Goal: Task Accomplishment & Management: Manage account settings

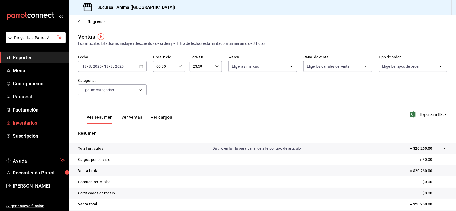
click at [17, 122] on span "Inventarios" at bounding box center [39, 122] width 52 height 7
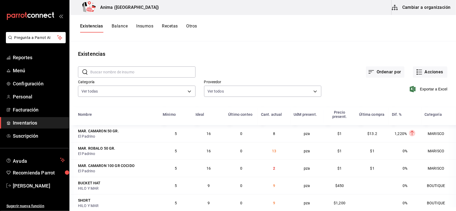
click at [409, 13] on button "Cambiar a organización" at bounding box center [421, 7] width 60 height 15
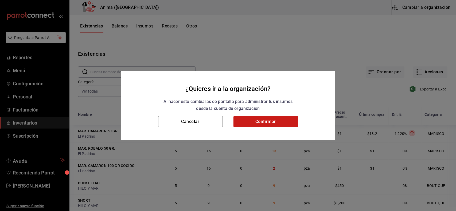
click at [244, 121] on button "Confirmar" at bounding box center [265, 121] width 65 height 11
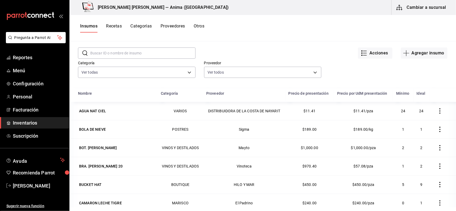
scroll to position [22, 0]
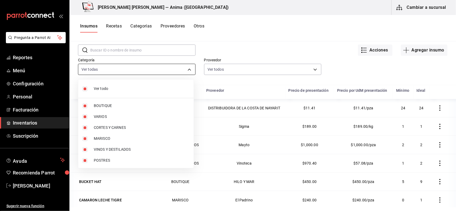
click at [151, 70] on body "Pregunta a Parrot AI Reportes Menú Configuración Personal Facturación Inventari…" at bounding box center [228, 103] width 456 height 207
click at [123, 92] on li "Ver todo" at bounding box center [135, 89] width 115 height 14
checkbox input "false"
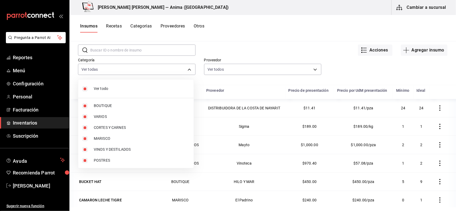
checkbox input "false"
click at [106, 150] on span "VINOS Y DESTILADOS" at bounding box center [142, 150] width 96 height 6
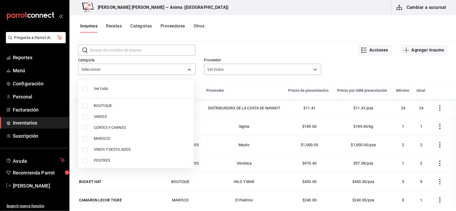
type input "f7720a51-38d1-4969-9ecb-6897f7b80c7b"
checkbox input "true"
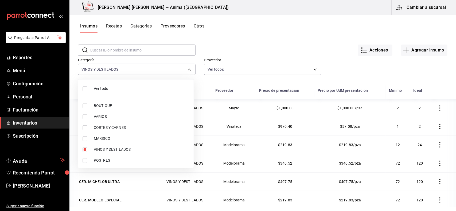
click at [243, 53] on div at bounding box center [228, 105] width 456 height 211
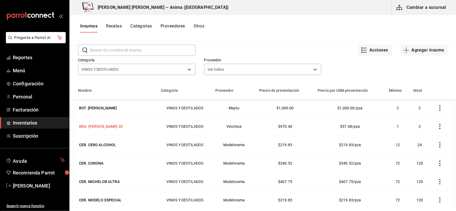
click at [108, 128] on div "BRA. [PERSON_NAME] 20" at bounding box center [101, 126] width 46 height 7
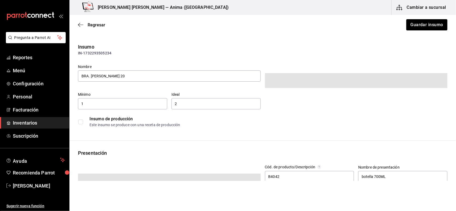
type input "$1,125.66"
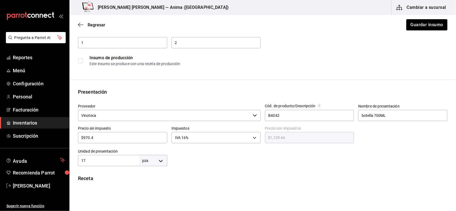
scroll to position [33, 0]
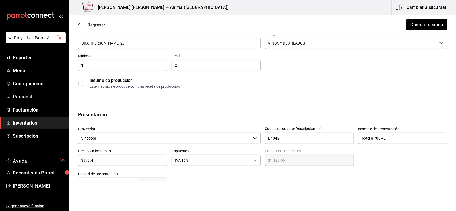
click at [98, 23] on span "Regresar" at bounding box center [97, 24] width 18 height 5
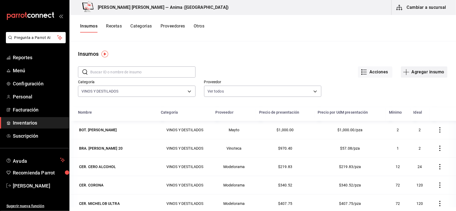
click at [424, 71] on button "Agregar insumo" at bounding box center [424, 71] width 46 height 11
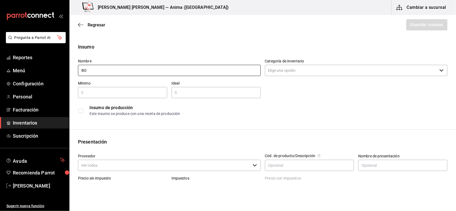
type input "B"
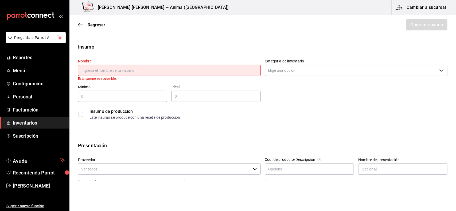
type input "m"
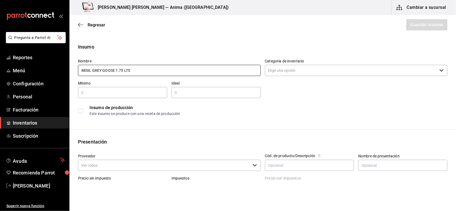
type input "MISIL GREY GOOSE 1.75 LTS"
click at [320, 72] on input "Categoría de inventario" at bounding box center [351, 70] width 172 height 11
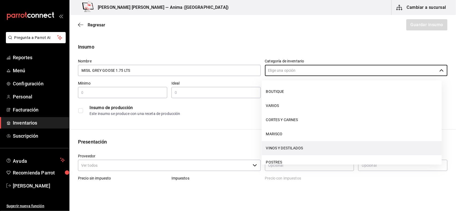
click at [294, 146] on li "VINOS Y DESTILADOS" at bounding box center [352, 148] width 180 height 14
type input "VINOS Y DESTILADOS"
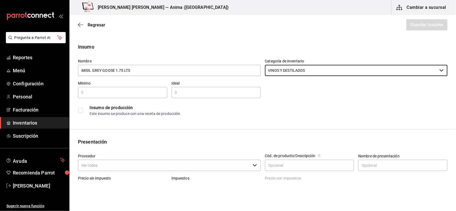
click at [128, 90] on input "text" at bounding box center [122, 92] width 89 height 6
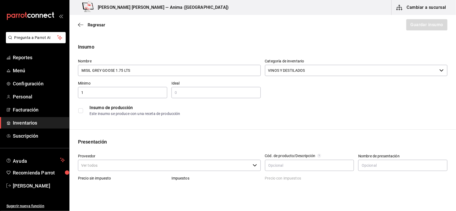
type input "1"
type input "5"
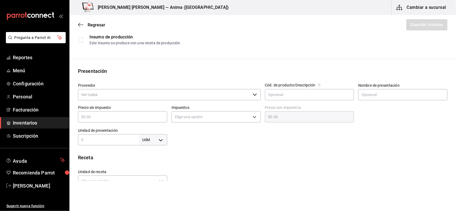
scroll to position [71, 0]
click at [166, 100] on div "Proveedor ​" at bounding box center [169, 92] width 183 height 18
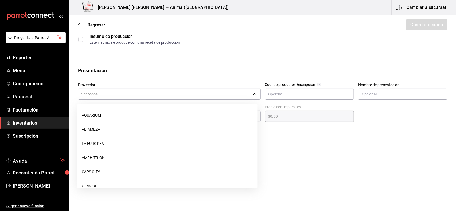
click at [160, 95] on input "Proveedor" at bounding box center [164, 94] width 172 height 11
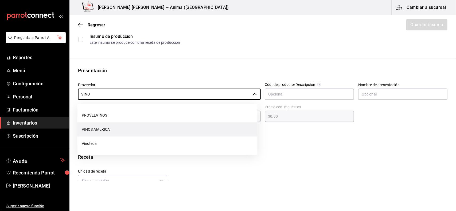
click at [101, 130] on li "VINOS AMERICA" at bounding box center [167, 129] width 180 height 14
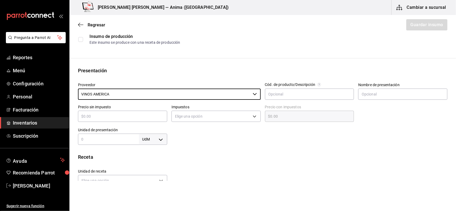
type input "VINOS AMERICA"
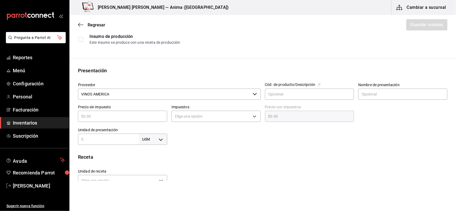
click at [138, 114] on input "text" at bounding box center [122, 116] width 89 height 6
type input "$1"
type input "$1.00"
type input "$15"
type input "$15.00"
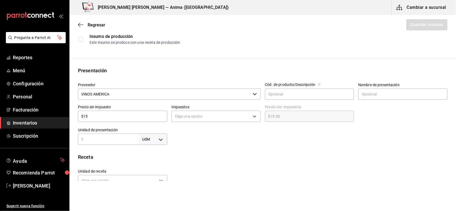
type input "$159"
type input "$159.00"
type input "$1,594"
type input "$1,594.00"
click at [133, 117] on input "$1,594" at bounding box center [122, 116] width 89 height 6
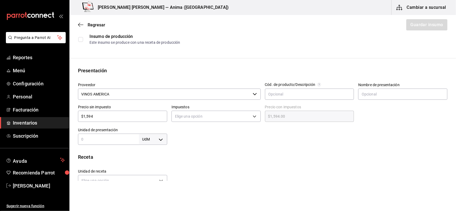
click at [133, 117] on input "$1,594" at bounding box center [122, 116] width 89 height 6
type input "$1"
type input "$1.00"
type input "$15"
type input "$15.00"
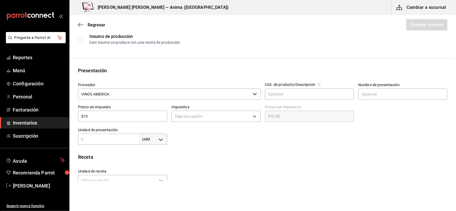
type input "$154"
type input "$154.00"
type input "$1,547"
type input "$1,547.00"
type input "$1,547.03"
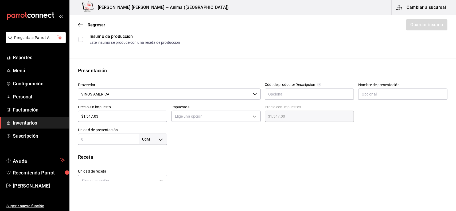
type input "$1,547.03"
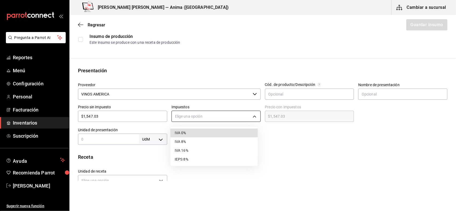
click at [208, 117] on body "Pregunta a Parrot AI Reportes Menú Configuración Personal Facturación Inventari…" at bounding box center [228, 90] width 456 height 181
click at [191, 152] on li "IVA 16%" at bounding box center [213, 150] width 87 height 9
type input "IVA_16"
type input "$1,794.55"
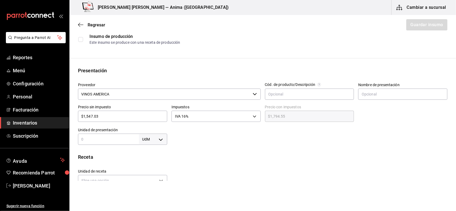
click at [125, 139] on input "text" at bounding box center [108, 139] width 61 height 6
type input "1"
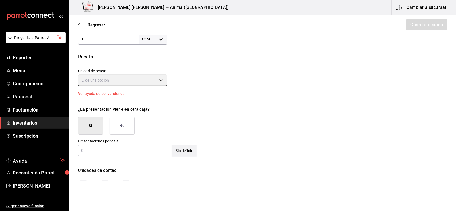
scroll to position [187, 0]
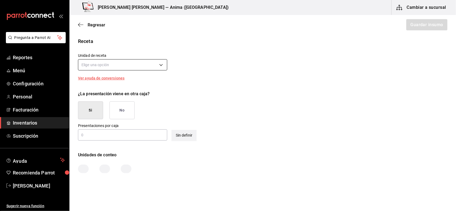
click at [125, 63] on body "Pregunta a Parrot AI Reportes Menú Configuración Personal Facturación Inventari…" at bounding box center [228, 90] width 456 height 181
drag, startPoint x: 125, startPoint y: 63, endPoint x: 161, endPoint y: 66, distance: 36.1
click at [161, 66] on div at bounding box center [228, 105] width 456 height 211
click at [150, 66] on body "Pregunta a Parrot AI Reportes Menú Configuración Personal Facturación Inventari…" at bounding box center [228, 90] width 456 height 181
drag, startPoint x: 454, startPoint y: 115, endPoint x: 455, endPoint y: 99, distance: 16.0
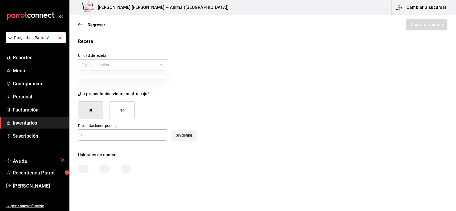
click at [455, 99] on div at bounding box center [228, 105] width 456 height 211
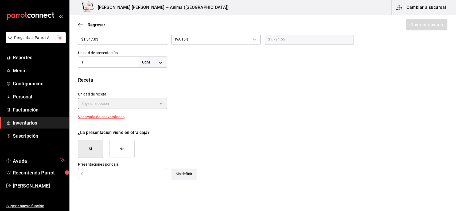
scroll to position [148, 0]
click at [149, 62] on body "Pregunta a Parrot AI Reportes Menú Configuración Personal Facturación Inventari…" at bounding box center [228, 90] width 456 height 181
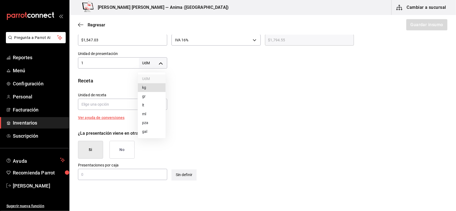
click at [146, 124] on li "pza" at bounding box center [152, 122] width 28 height 9
type input "UNIT"
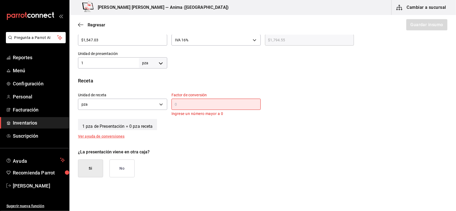
click at [188, 105] on input "text" at bounding box center [215, 104] width 89 height 6
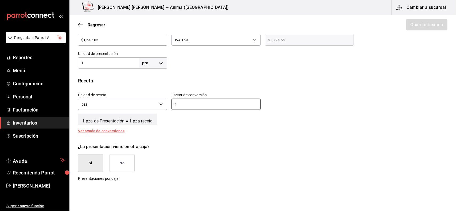
type input "1"
click at [121, 164] on button "No" at bounding box center [121, 163] width 25 height 18
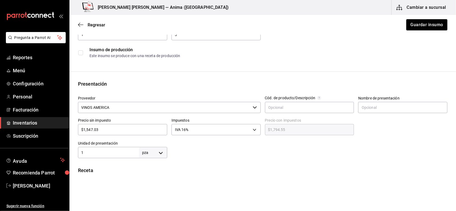
scroll to position [44, 0]
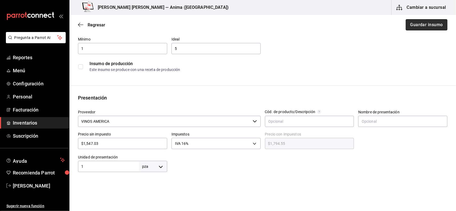
click at [425, 23] on button "Guardar insumo" at bounding box center [426, 24] width 42 height 11
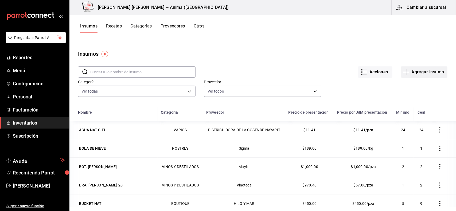
drag, startPoint x: 421, startPoint y: 70, endPoint x: 410, endPoint y: 66, distance: 10.7
click at [410, 66] on button "Agregar insumo" at bounding box center [424, 71] width 46 height 11
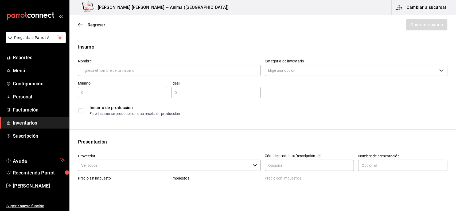
click at [98, 24] on span "Regresar" at bounding box center [97, 24] width 18 height 5
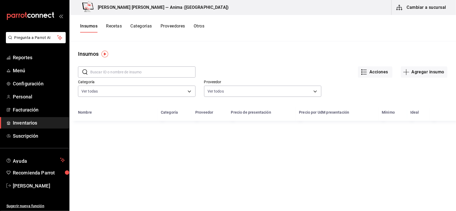
click at [120, 72] on input "text" at bounding box center [142, 72] width 105 height 11
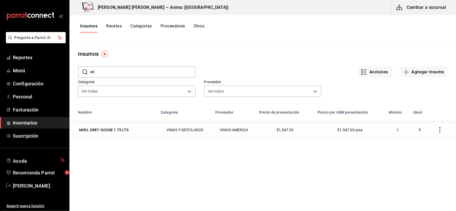
type input "M"
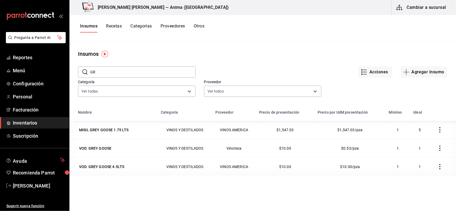
type input "G"
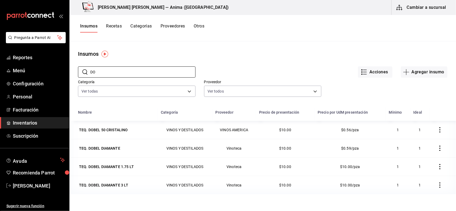
type input "D"
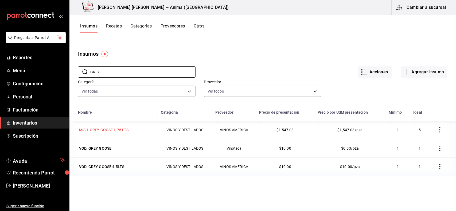
type input "GREY"
click at [98, 131] on div "MISIL GREY GOOSE 1.75 LTS" at bounding box center [104, 129] width 50 height 5
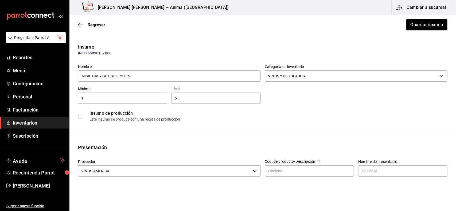
drag, startPoint x: 92, startPoint y: 78, endPoint x: 69, endPoint y: 77, distance: 22.2
click at [69, 77] on div "Insumo IN-1755890187068 Nombre MISIL GREY GOOSE 1.75 LTS Categoría de inventari…" at bounding box center [262, 83] width 386 height 81
type input "VOD. GREY GOOSE 1.75 LTS"
click at [420, 23] on button "Guardar insumo" at bounding box center [426, 24] width 42 height 11
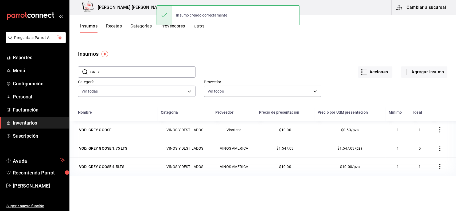
click at [115, 70] on input "GREY" at bounding box center [142, 72] width 105 height 11
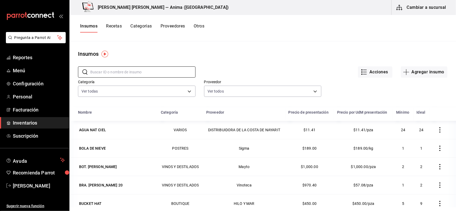
click at [254, 59] on div "Acciones Agregar insumo" at bounding box center [321, 68] width 252 height 20
click at [23, 60] on span "Reportes" at bounding box center [39, 57] width 52 height 7
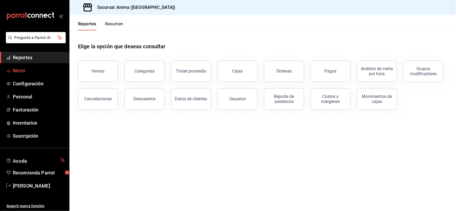
click at [31, 69] on span "Menú" at bounding box center [39, 70] width 52 height 7
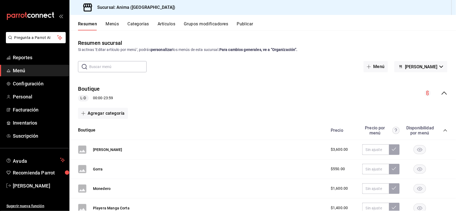
click at [163, 25] on button "Artículos" at bounding box center [166, 25] width 18 height 9
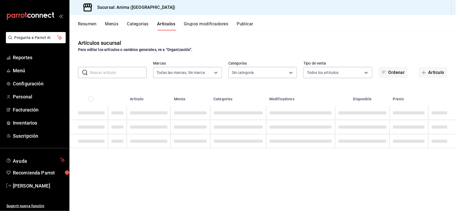
type input "a66376ae-ea22-4cd2-97e0-9ea16bf22336"
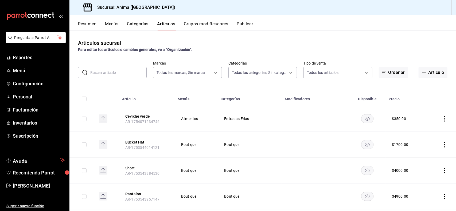
type input "e8f310e9-b813-45da-93b6-448fc6222477,27b51756-eb67-433c-a0de-bbe4244d0712,8eae6…"
click at [421, 71] on icon "button" at bounding box center [423, 72] width 4 height 4
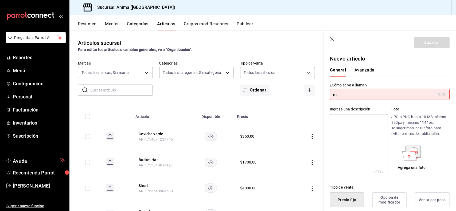
type input "m"
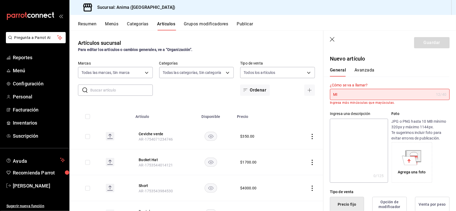
type input "M"
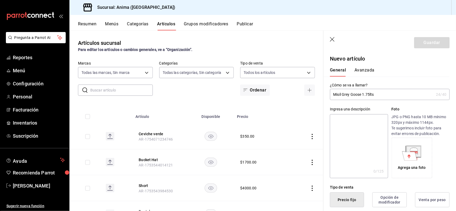
type input "Misil Grey Goose 1.75lts"
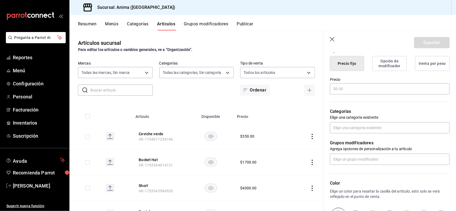
scroll to position [138, 0]
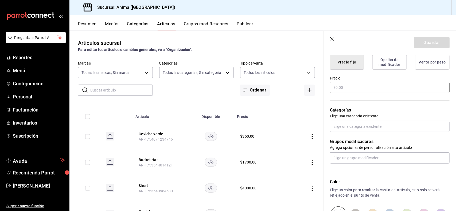
click at [379, 86] on input "text" at bounding box center [390, 87] width 120 height 11
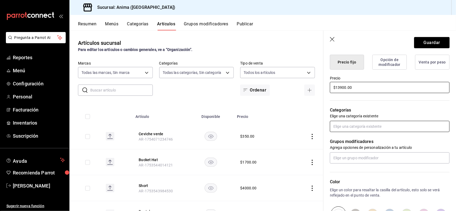
type input "$13900.00"
click at [366, 131] on input "text" at bounding box center [390, 126] width 120 height 11
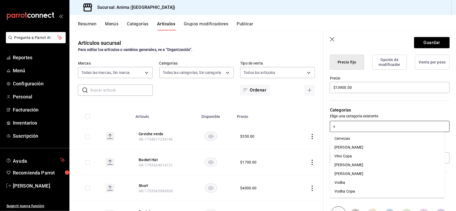
type input "vo"
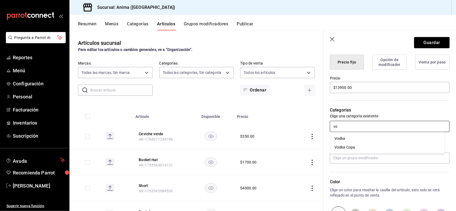
click at [387, 140] on li "Vodka" at bounding box center [387, 138] width 114 height 9
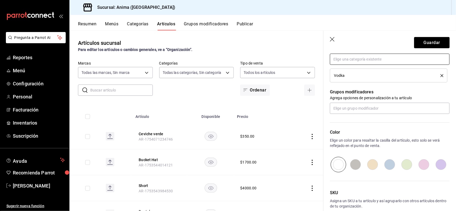
scroll to position [211, 0]
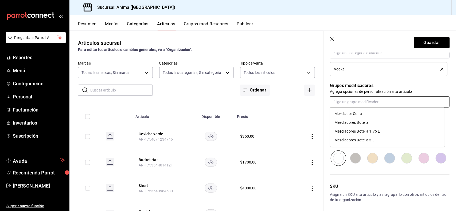
click at [390, 102] on input "text" at bounding box center [390, 101] width 120 height 11
click at [370, 131] on div "Mezcladores Botella 1.75 L" at bounding box center [356, 132] width 45 height 6
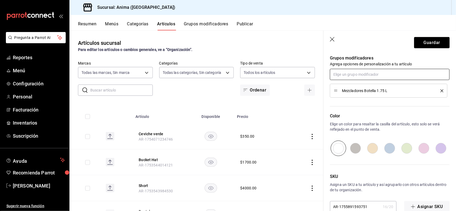
scroll to position [251, 0]
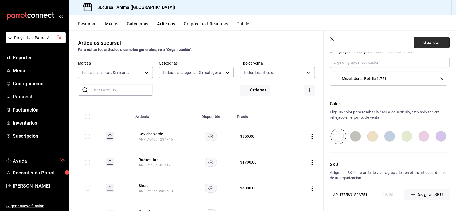
click at [423, 41] on button "Guardar" at bounding box center [431, 42] width 35 height 11
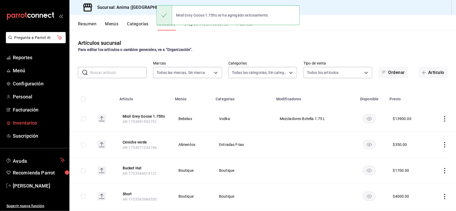
click at [31, 120] on span "Inventarios" at bounding box center [39, 122] width 52 height 7
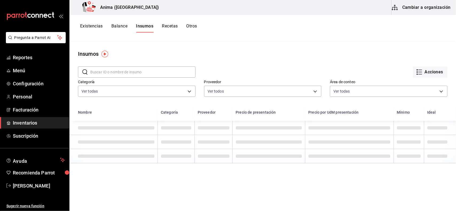
click at [409, 8] on button "Cambiar a organización" at bounding box center [421, 7] width 60 height 15
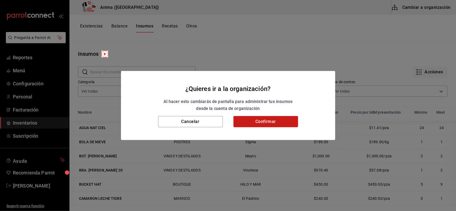
click at [275, 119] on button "Confirmar" at bounding box center [265, 121] width 65 height 11
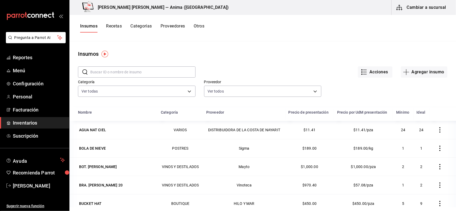
click at [112, 27] on button "Recetas" at bounding box center [114, 27] width 16 height 9
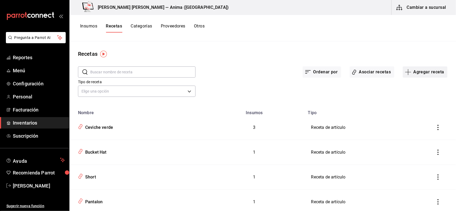
click at [402, 73] on button "Agregar receta" at bounding box center [424, 71] width 45 height 11
click at [380, 71] on div at bounding box center [228, 105] width 456 height 211
click at [365, 72] on button "Asociar recetas" at bounding box center [371, 71] width 45 height 11
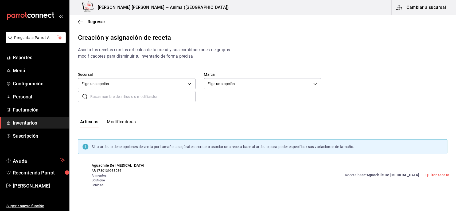
click at [113, 98] on input "text" at bounding box center [142, 96] width 105 height 11
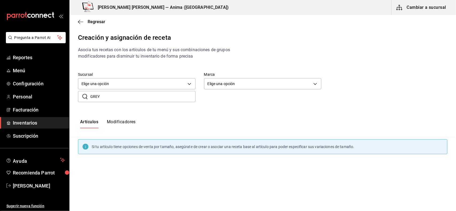
type input "GREY"
click at [128, 177] on span "Bebidas" at bounding box center [133, 175] width 82 height 5
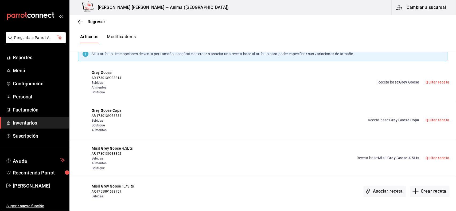
scroll to position [96, 0]
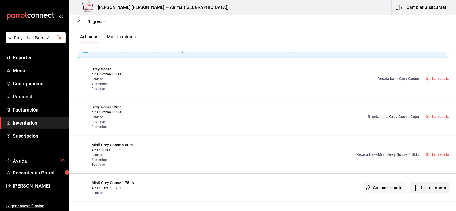
click at [431, 187] on button "Crear receta" at bounding box center [429, 187] width 39 height 11
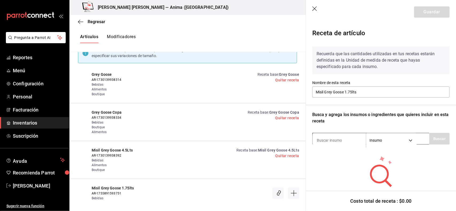
click at [342, 145] on input at bounding box center [338, 140] width 53 height 11
type input "GREY"
click at [430, 136] on button "Buscar" at bounding box center [439, 139] width 20 height 12
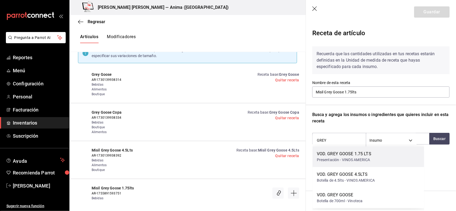
click at [370, 156] on div "VOD. GREY GOOSE 1.75 LTS Presentación - VINOS AMERICA" at bounding box center [368, 157] width 112 height 21
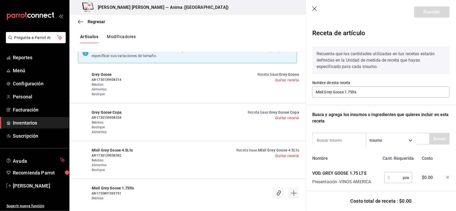
click at [392, 178] on input "text" at bounding box center [393, 177] width 18 height 11
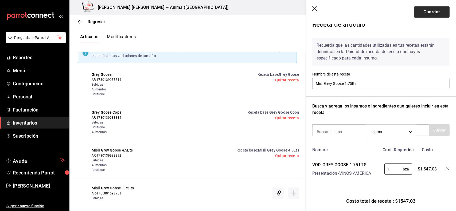
type input "1"
click at [425, 17] on button "Guardar" at bounding box center [431, 11] width 35 height 11
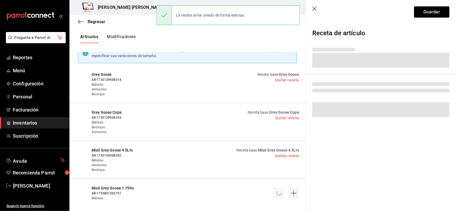
scroll to position [0, 0]
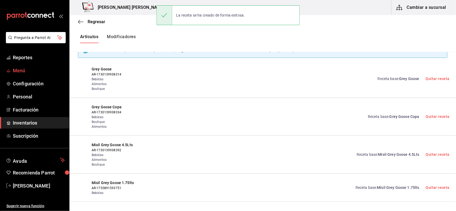
click at [27, 70] on span "Menú" at bounding box center [39, 70] width 52 height 7
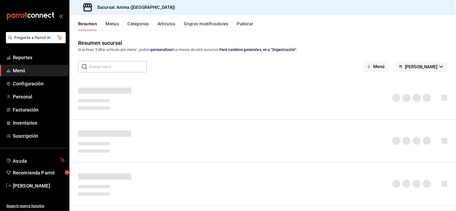
click at [136, 23] on button "Categorías" at bounding box center [139, 25] width 22 height 9
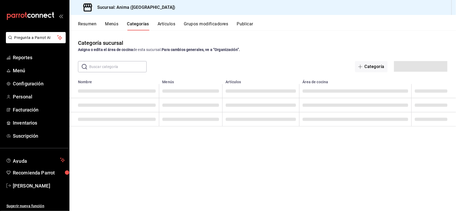
click at [168, 25] on button "Artículos" at bounding box center [166, 25] width 18 height 9
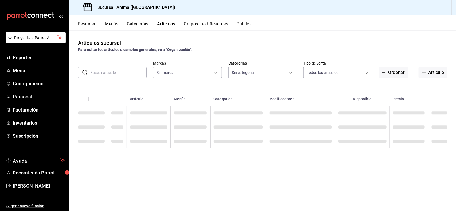
click at [138, 26] on button "Categorías" at bounding box center [138, 25] width 22 height 9
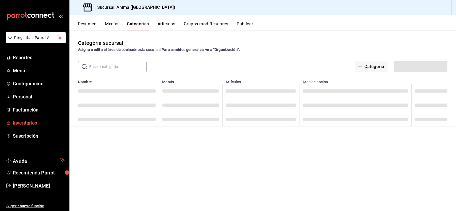
click at [31, 118] on link "Inventarios" at bounding box center [34, 122] width 69 height 11
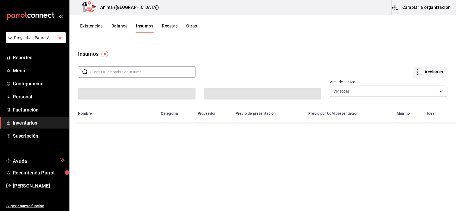
click at [188, 25] on button "Otros" at bounding box center [191, 27] width 11 height 9
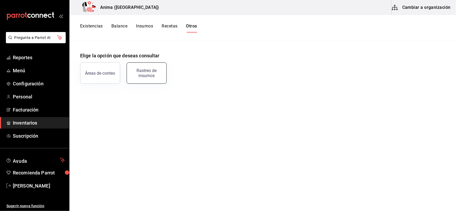
click at [159, 70] on div "Rastreo de insumos" at bounding box center [146, 73] width 33 height 10
